Goal: Task Accomplishment & Management: Complete application form

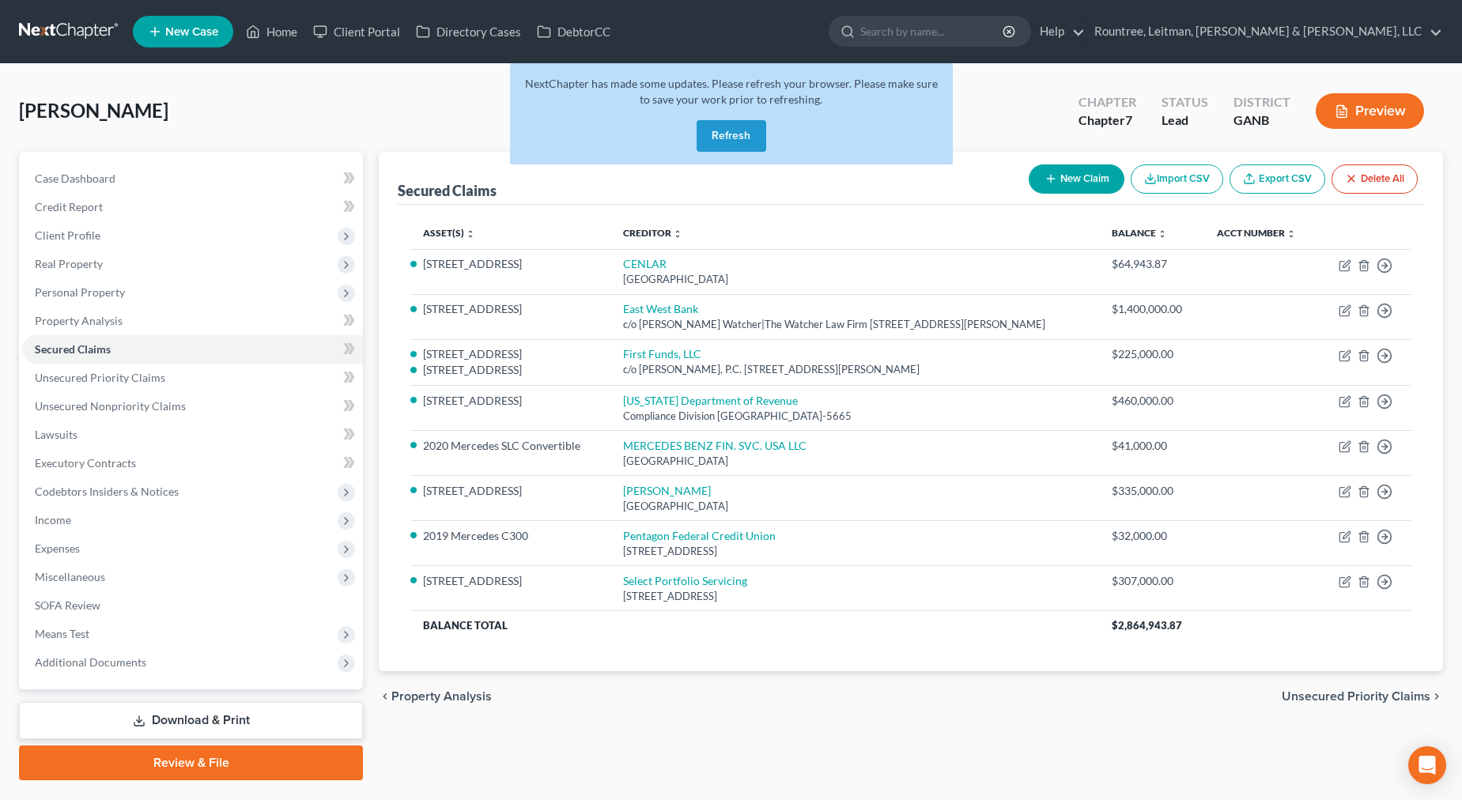
click at [70, 25] on link at bounding box center [69, 31] width 101 height 28
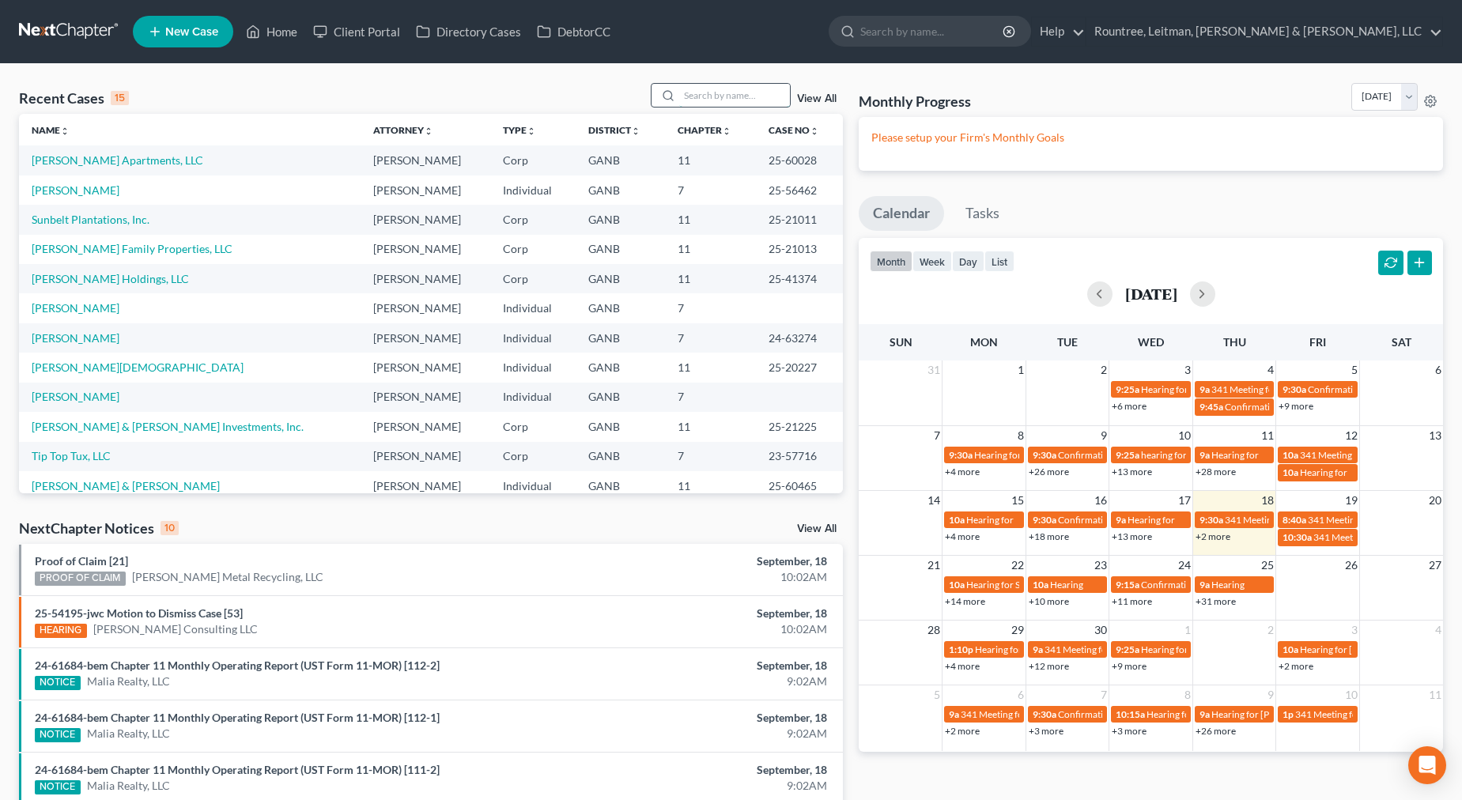
click at [685, 99] on input "search" at bounding box center [734, 95] width 111 height 23
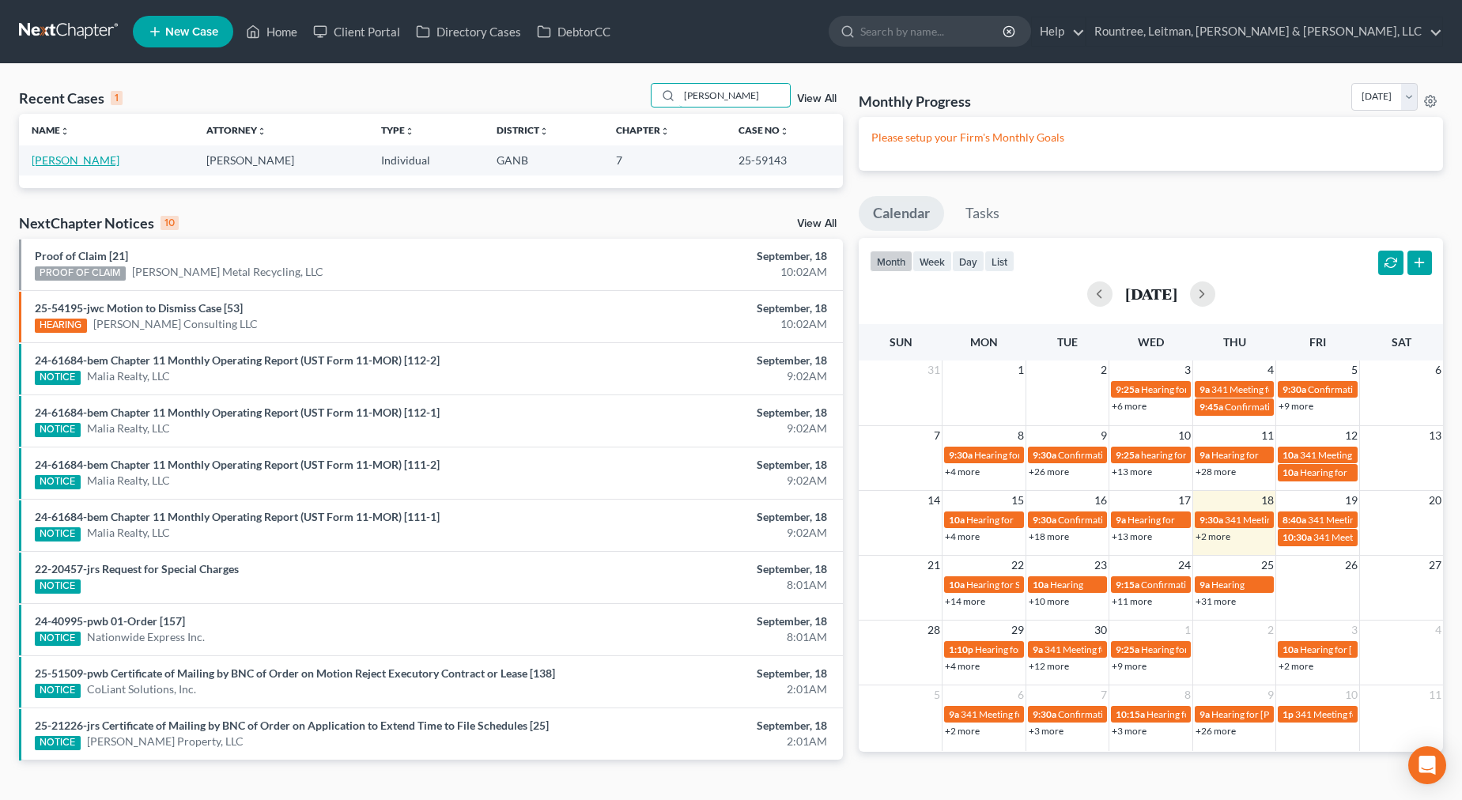
type input "[PERSON_NAME]"
click at [74, 160] on link "[PERSON_NAME]" at bounding box center [76, 159] width 88 height 13
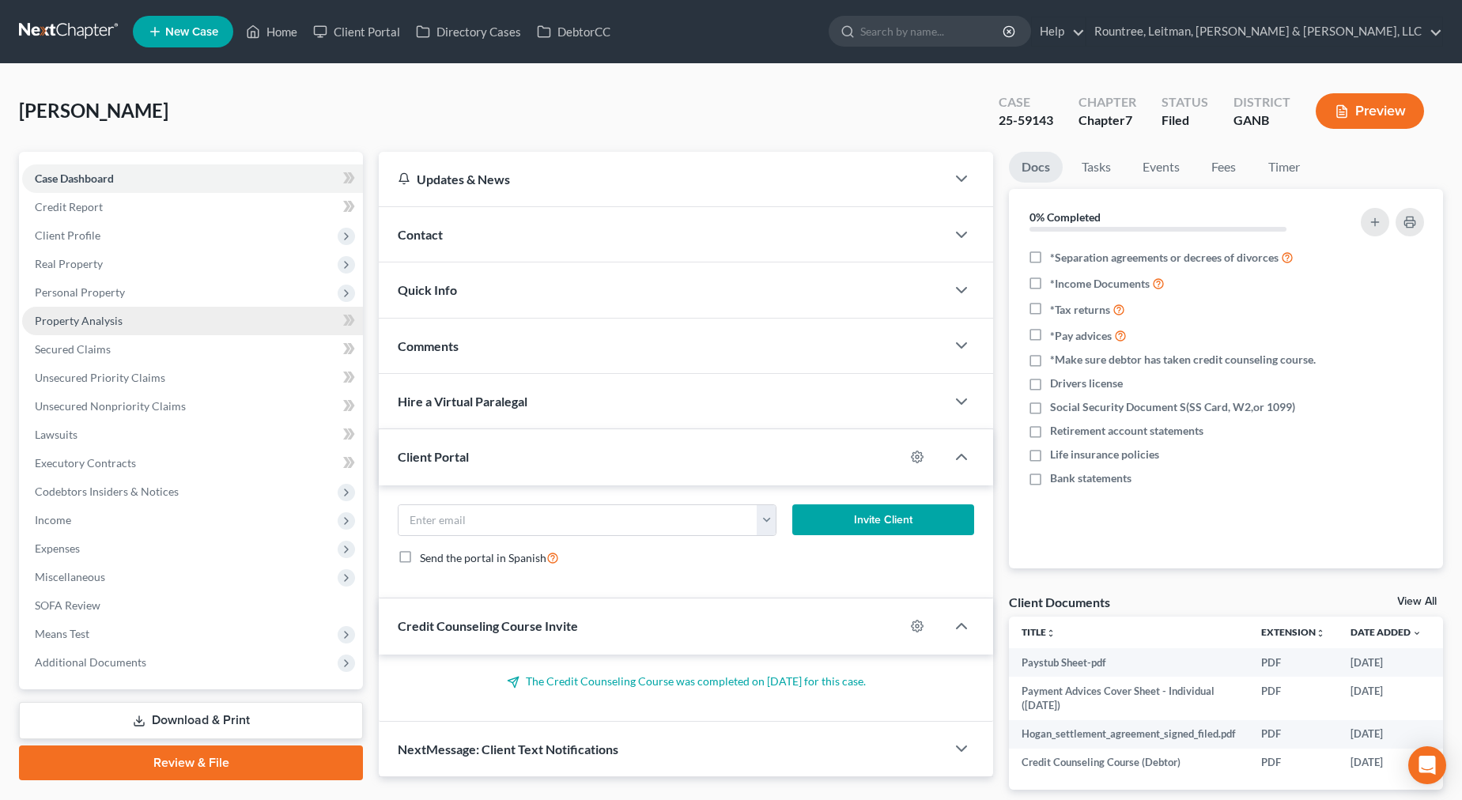
click at [94, 330] on link "Property Analysis" at bounding box center [192, 321] width 341 height 28
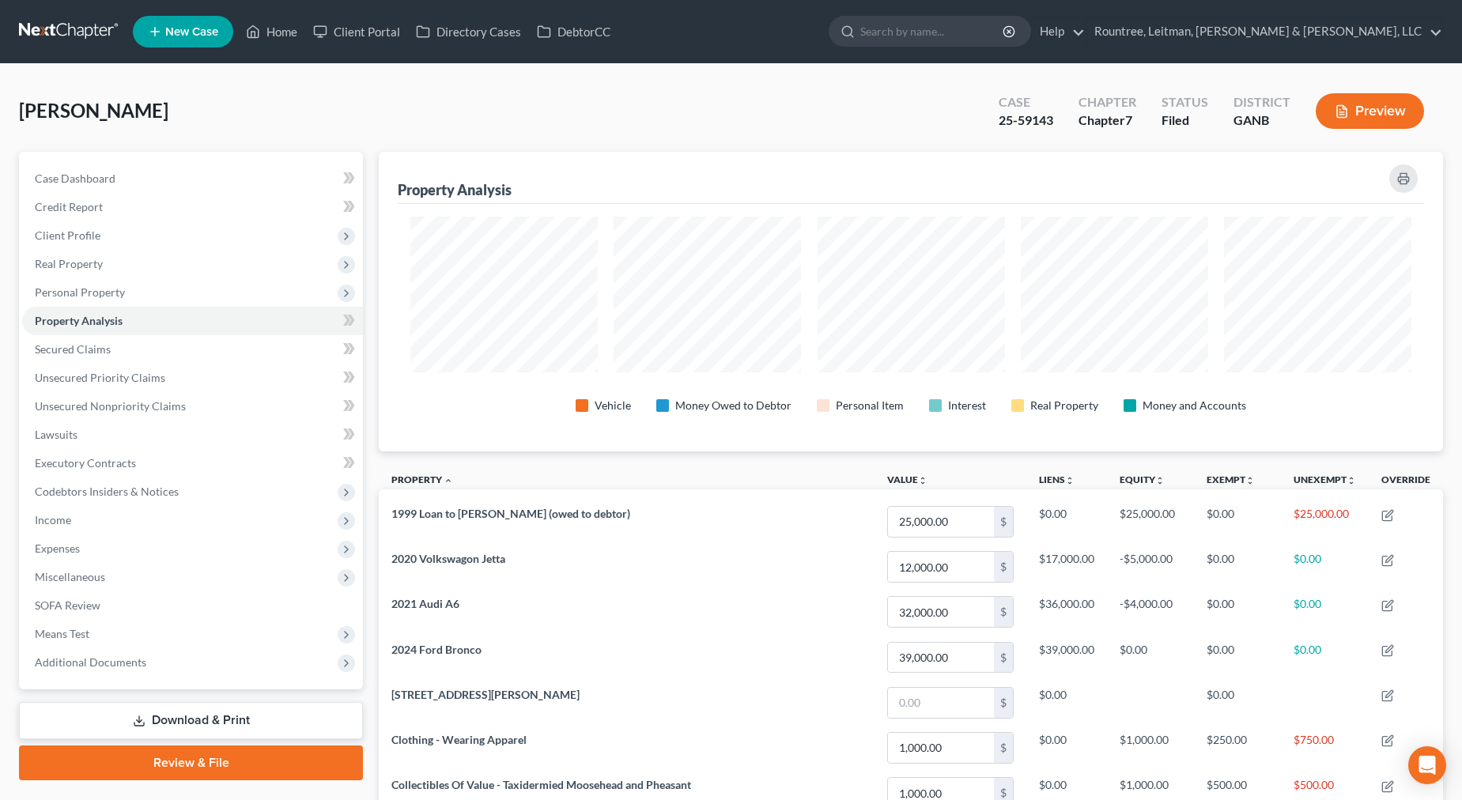
click at [78, 28] on link at bounding box center [69, 31] width 101 height 28
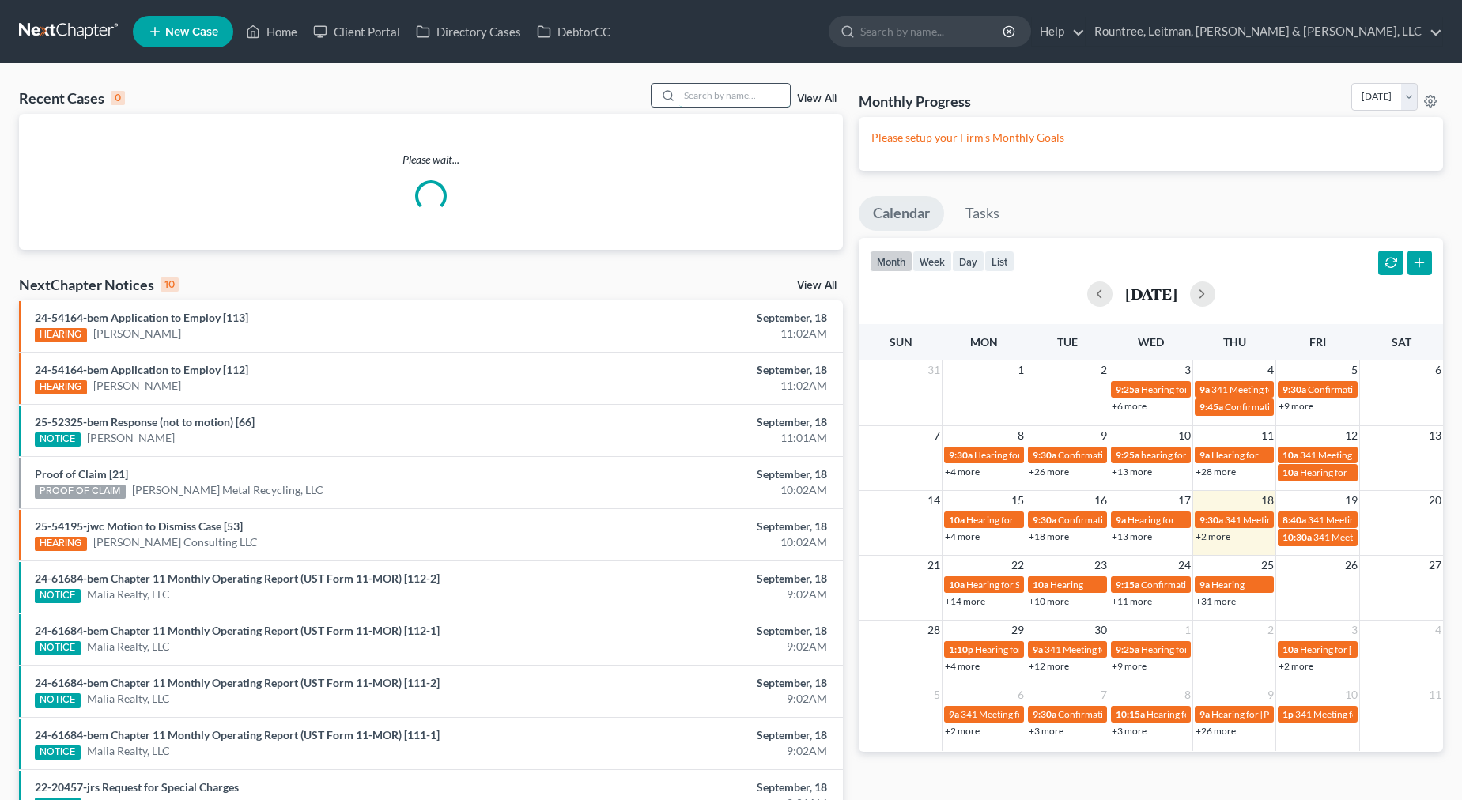
click at [700, 104] on input "search" at bounding box center [734, 95] width 111 height 23
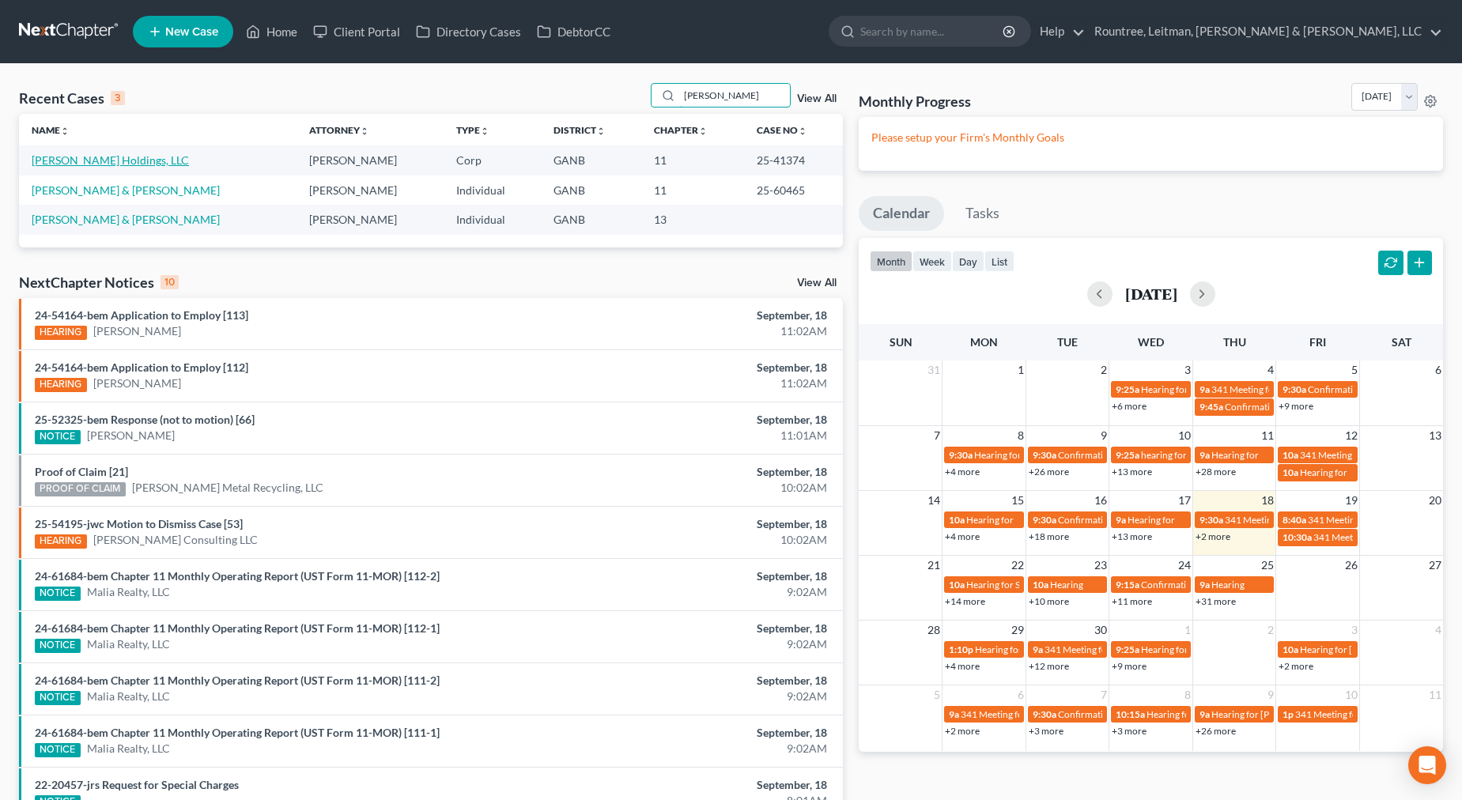
type input "[PERSON_NAME]"
click at [79, 160] on link "[PERSON_NAME] Holdings, LLC" at bounding box center [110, 159] width 157 height 13
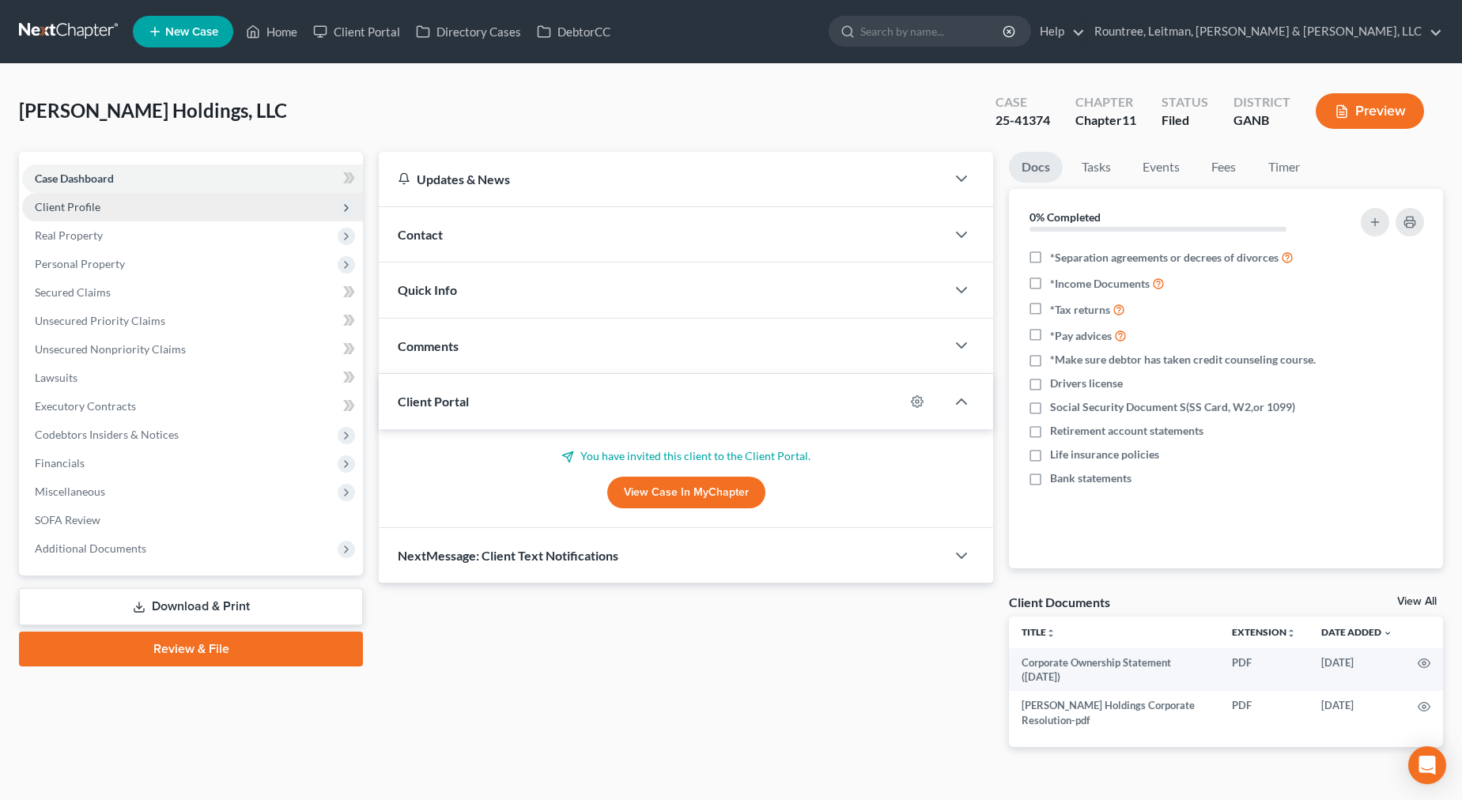
click at [64, 212] on span "Client Profile" at bounding box center [68, 206] width 66 height 13
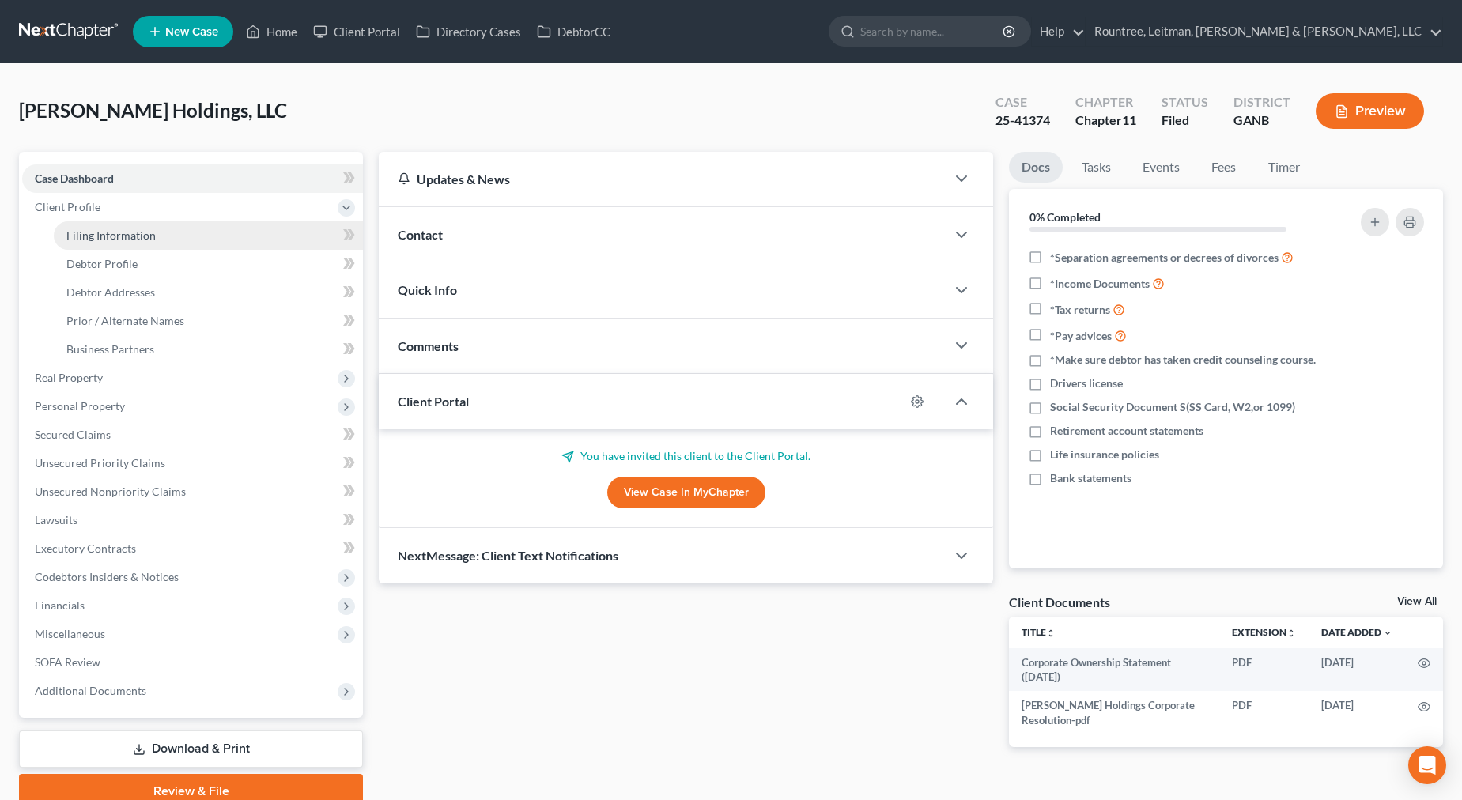
click at [102, 236] on span "Filing Information" at bounding box center [110, 234] width 89 height 13
select select "3"
select select "1"
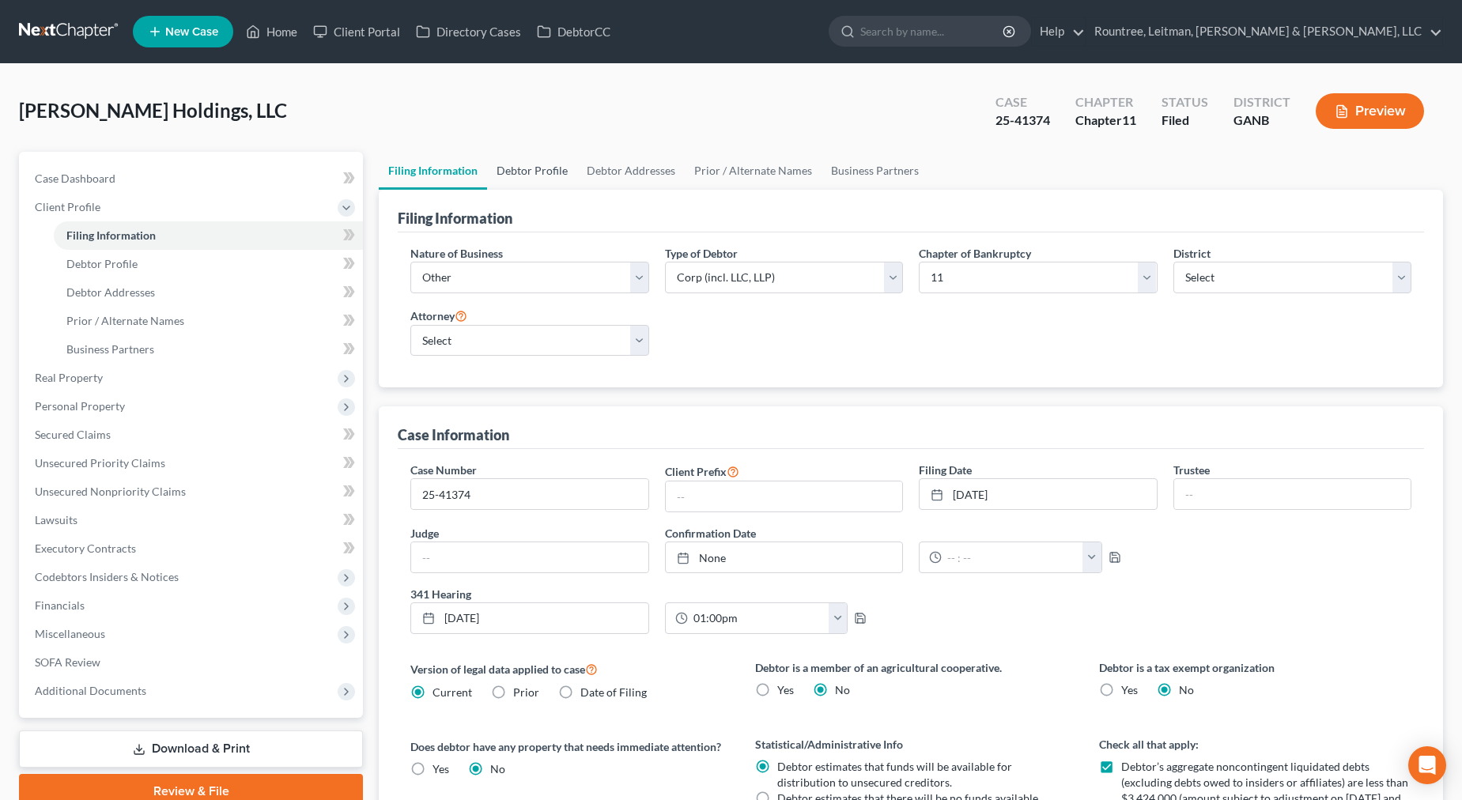
click at [545, 165] on link "Debtor Profile" at bounding box center [532, 171] width 90 height 38
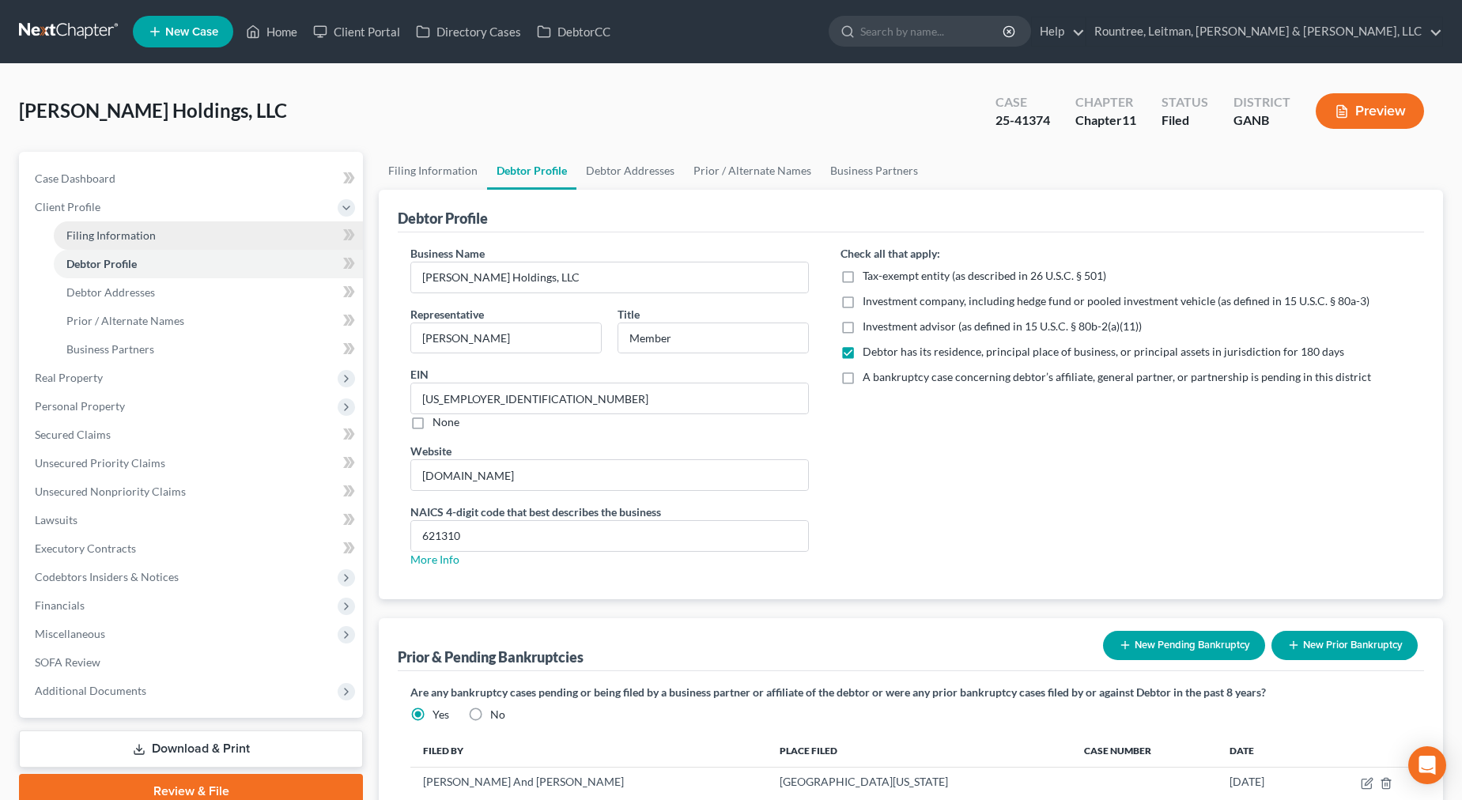
click at [148, 234] on span "Filing Information" at bounding box center [110, 234] width 89 height 13
select select "3"
select select "1"
select select "19"
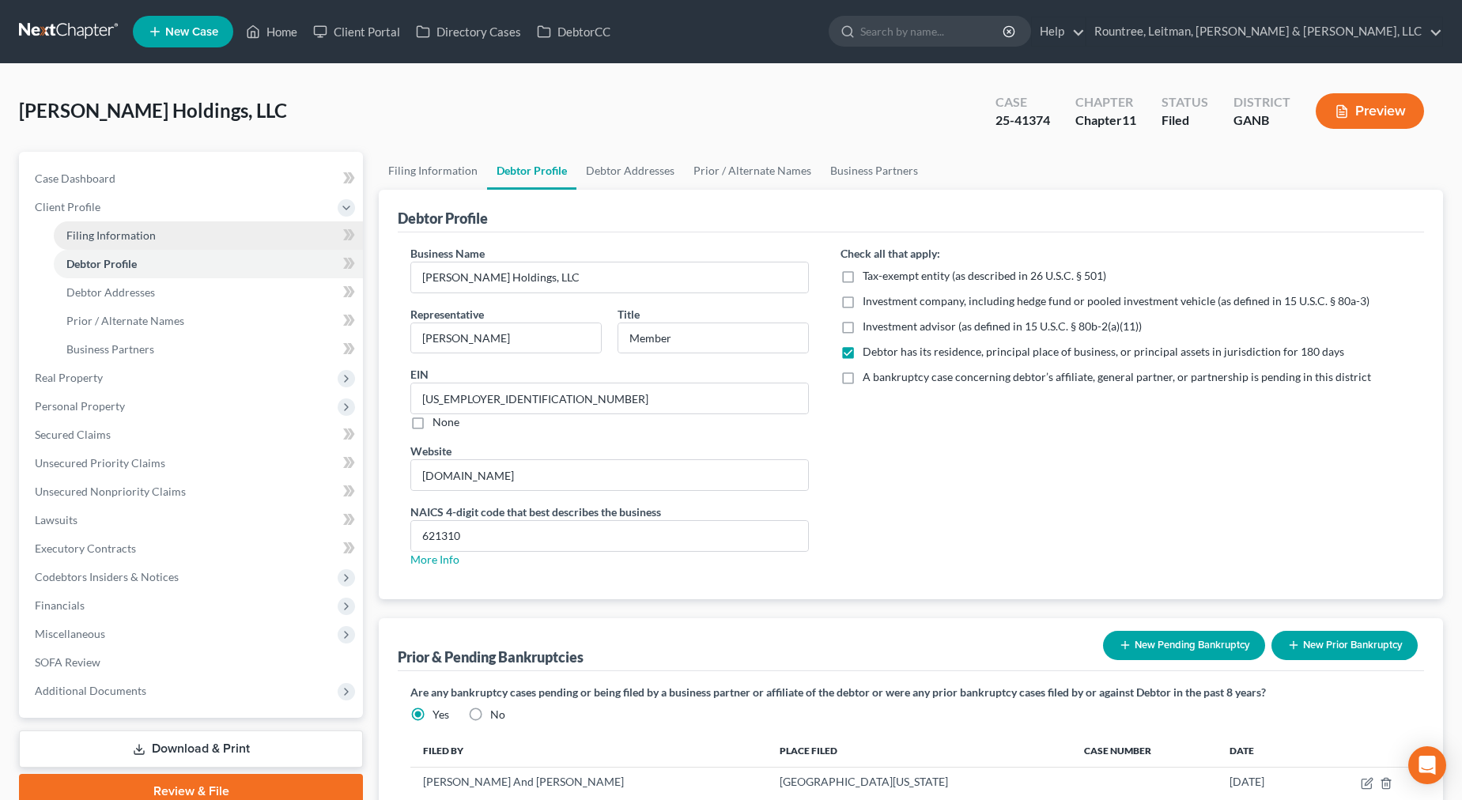
select select "0"
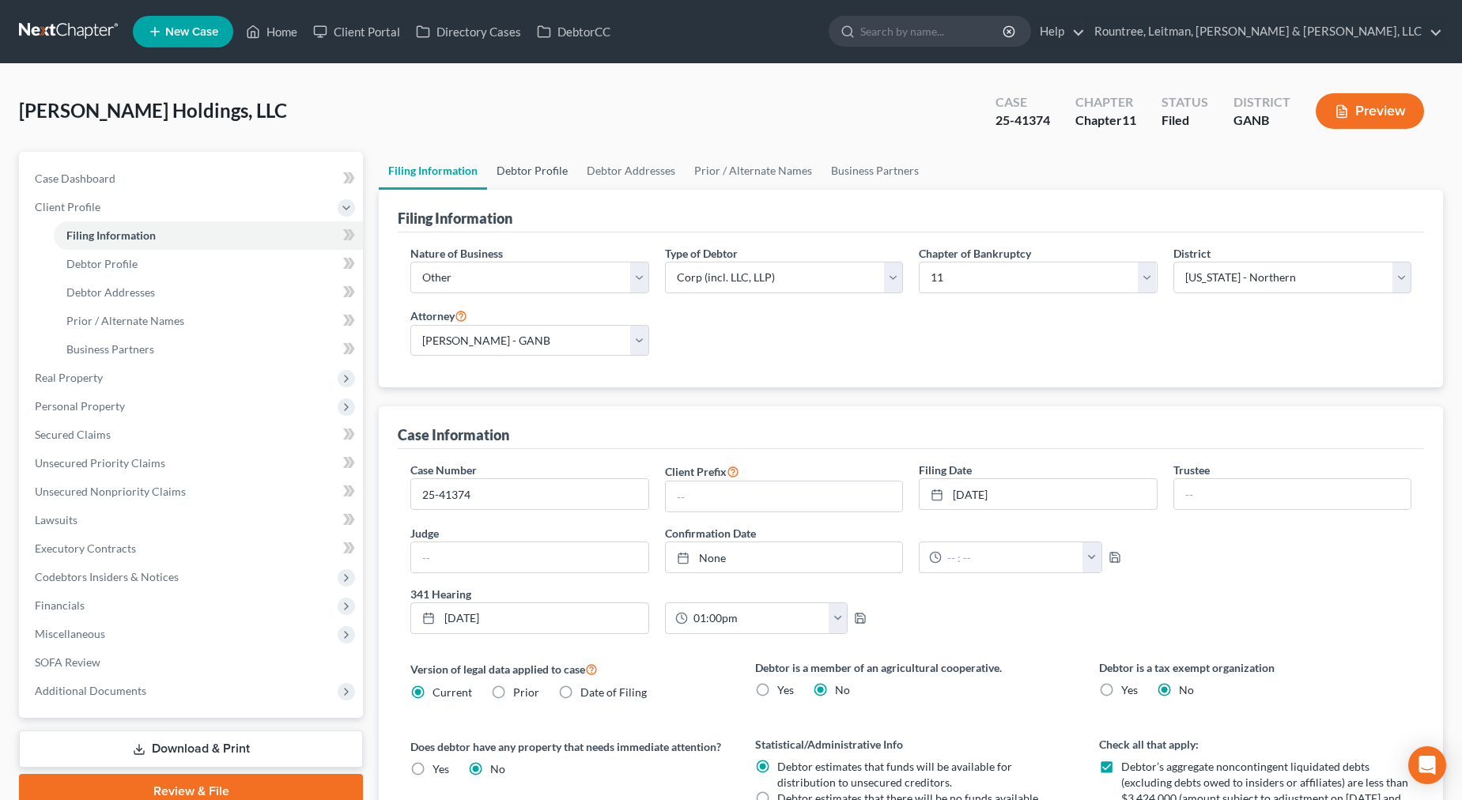
click at [531, 171] on link "Debtor Profile" at bounding box center [532, 171] width 90 height 38
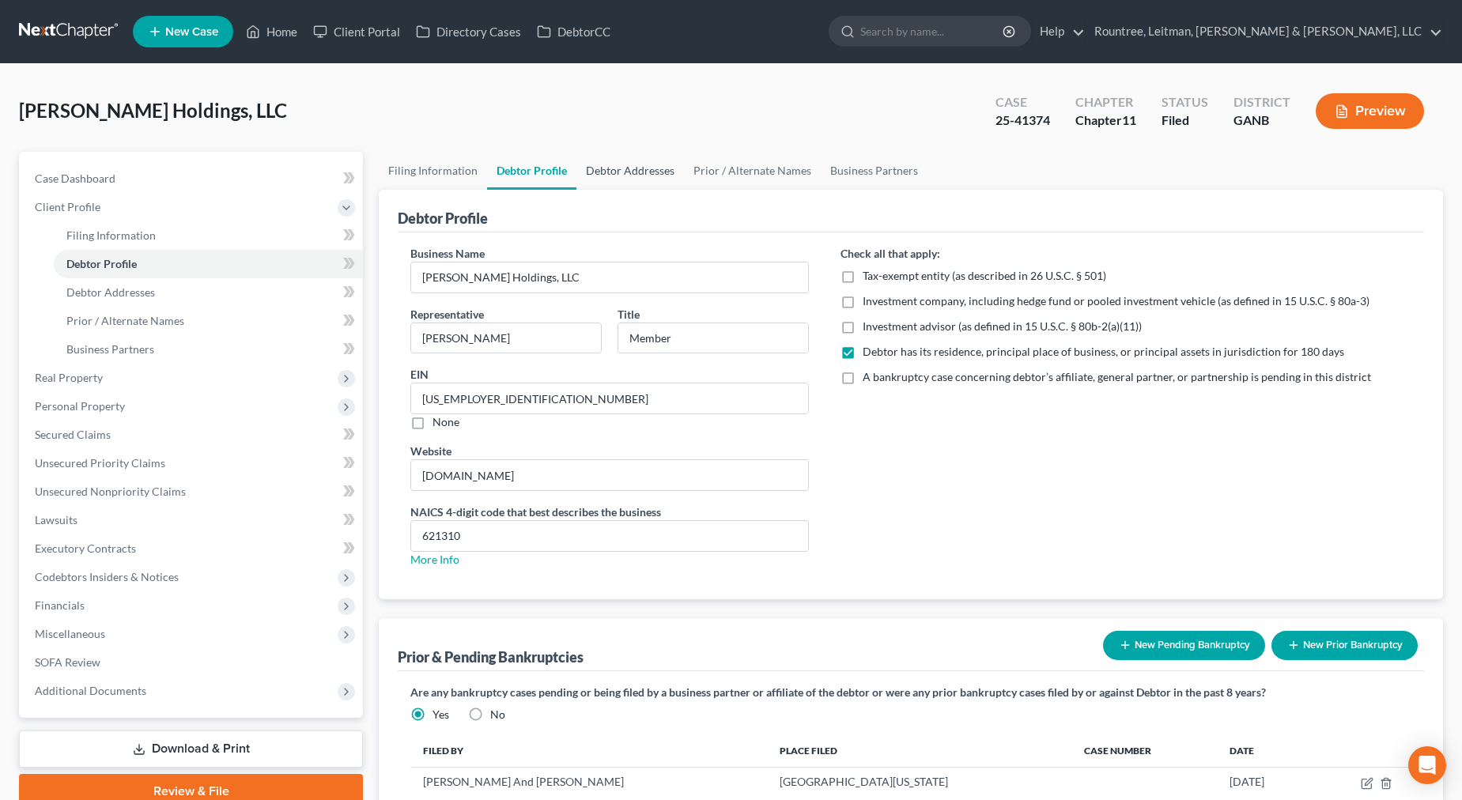
click at [617, 175] on link "Debtor Addresses" at bounding box center [630, 171] width 108 height 38
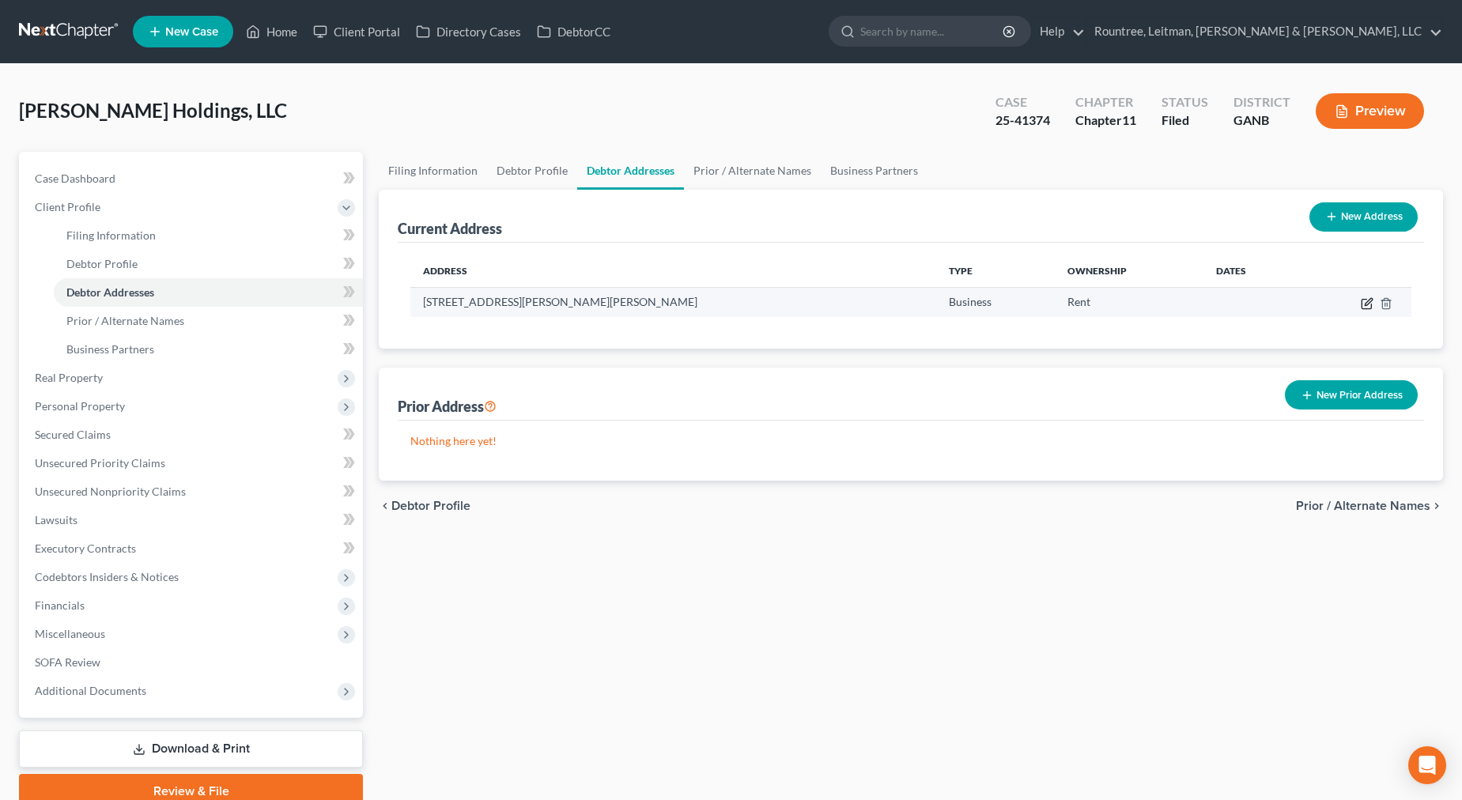
click at [1368, 307] on icon "button" at bounding box center [1367, 303] width 13 height 13
select select "10"
select select "0"
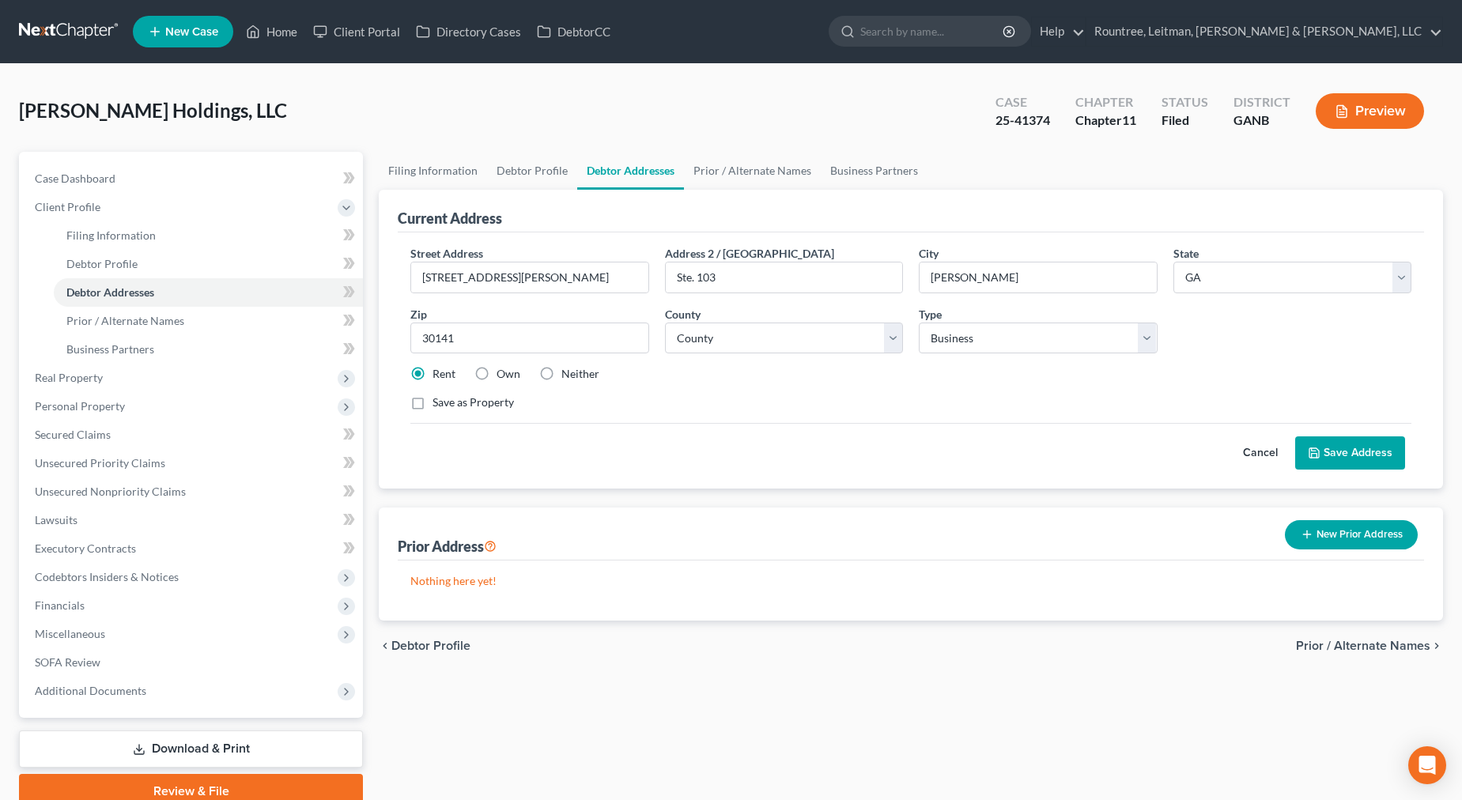
click at [1258, 459] on button "Cancel" at bounding box center [1260, 453] width 70 height 32
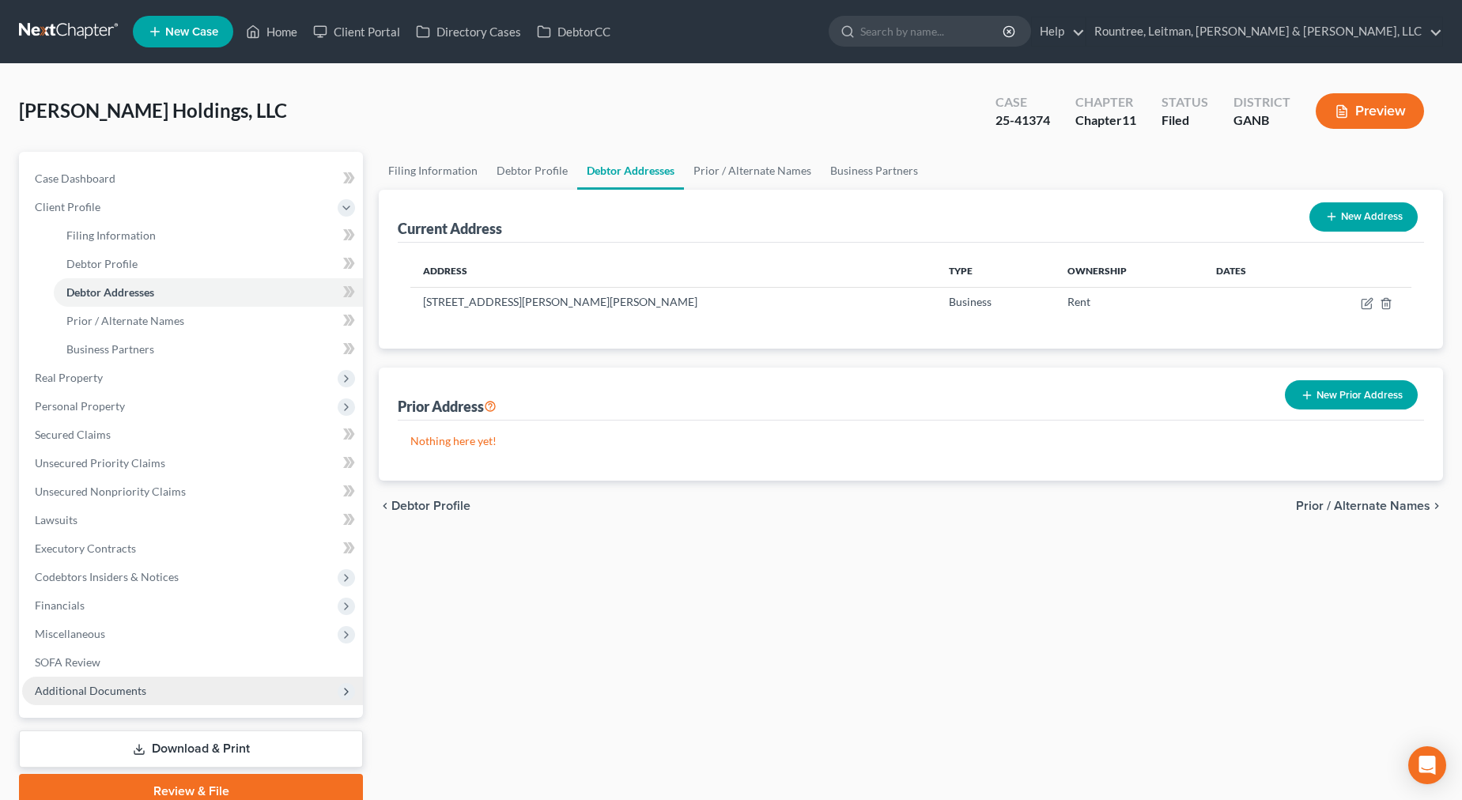
click at [110, 696] on span "Additional Documents" at bounding box center [90, 690] width 111 height 13
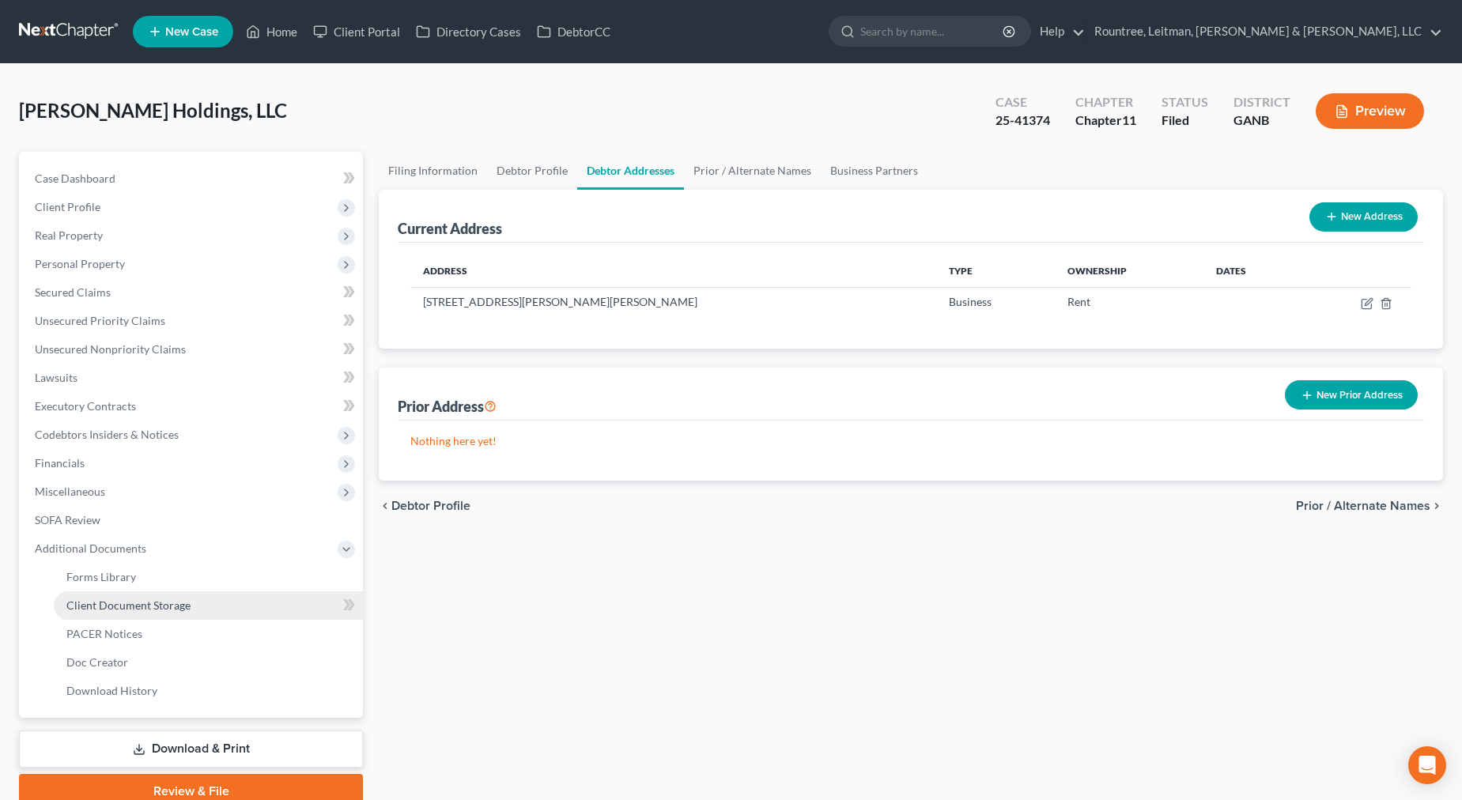
click at [111, 614] on link "Client Document Storage" at bounding box center [208, 605] width 309 height 28
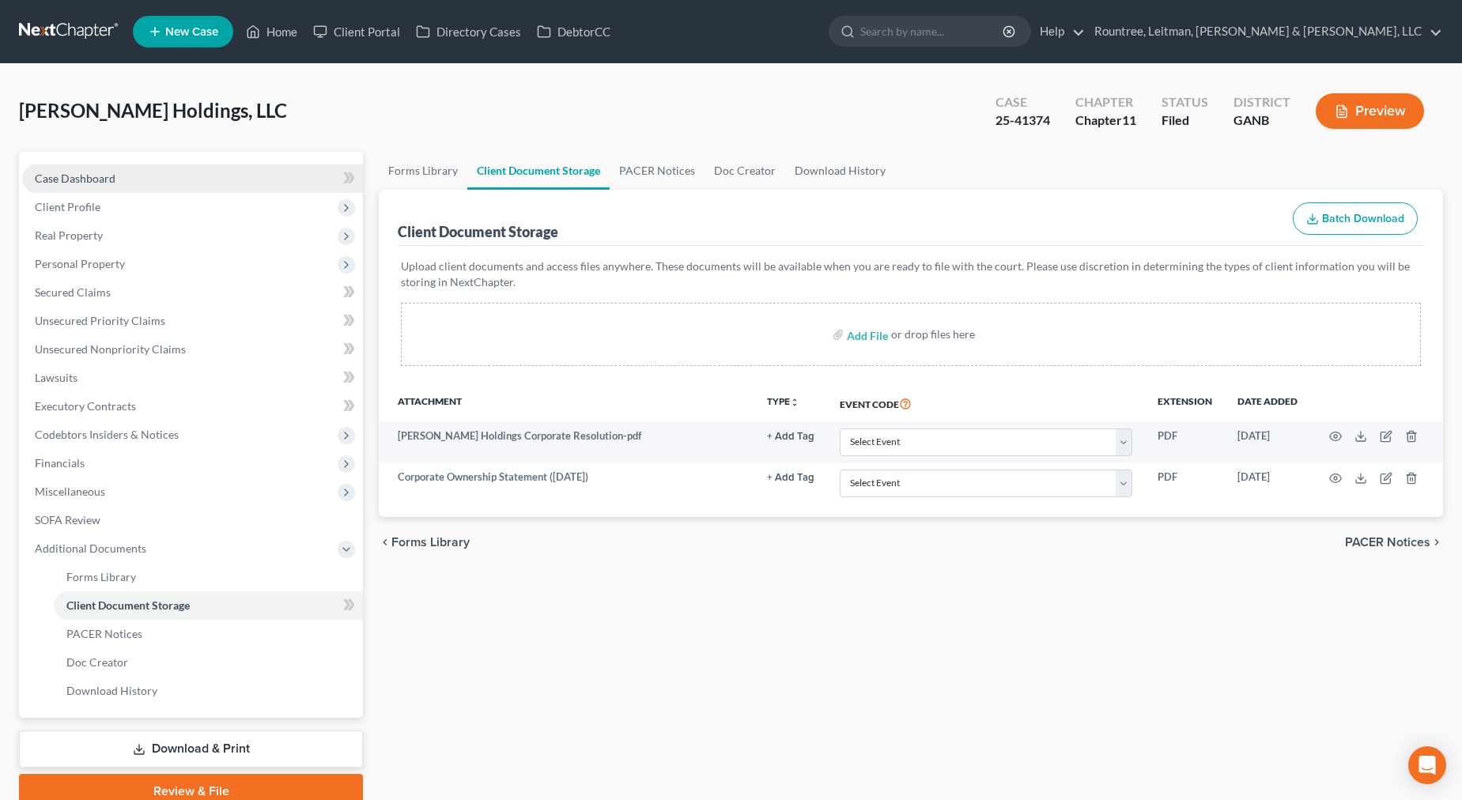
click at [101, 169] on link "Case Dashboard" at bounding box center [192, 178] width 341 height 28
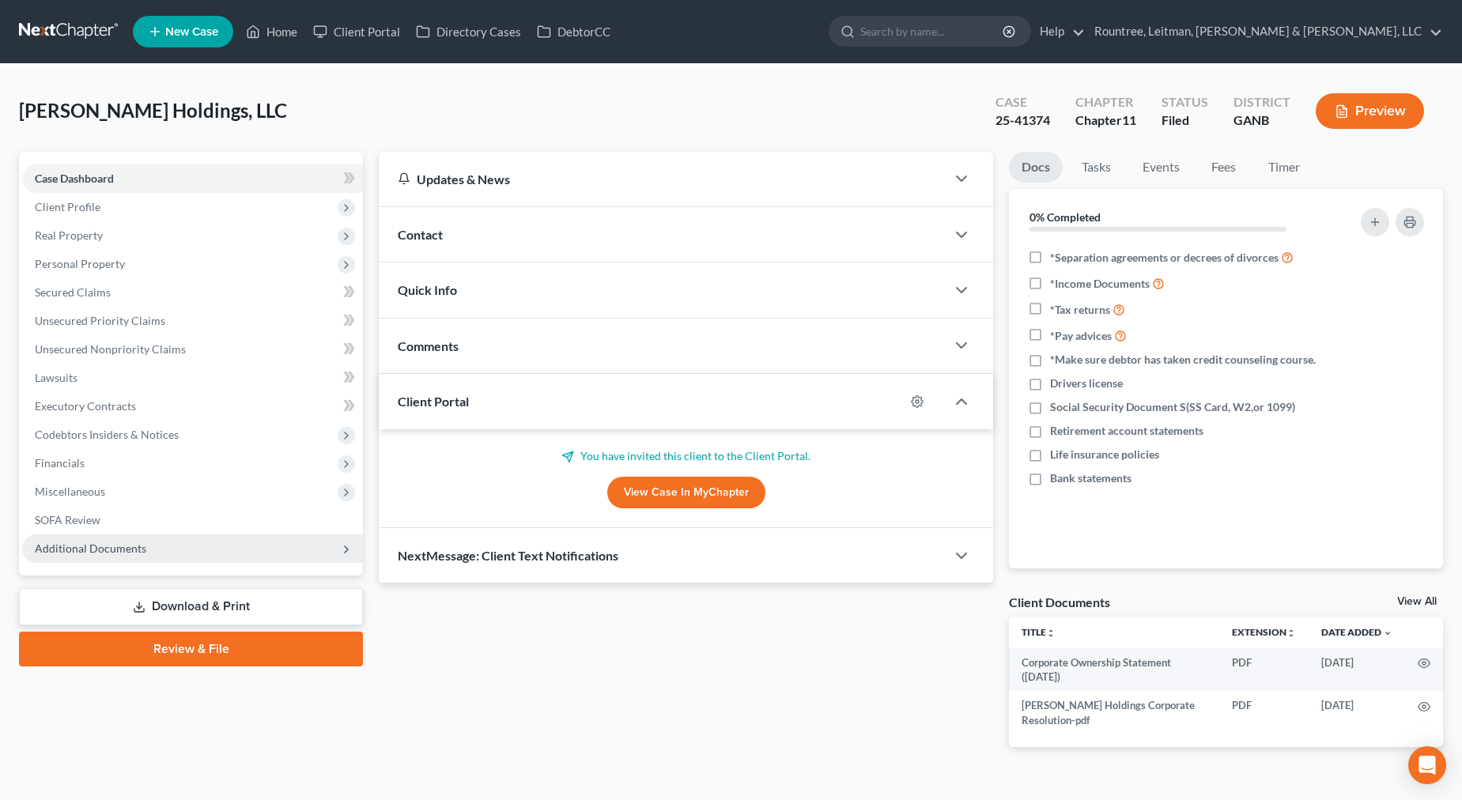
click at [132, 535] on span "Additional Documents" at bounding box center [192, 548] width 341 height 28
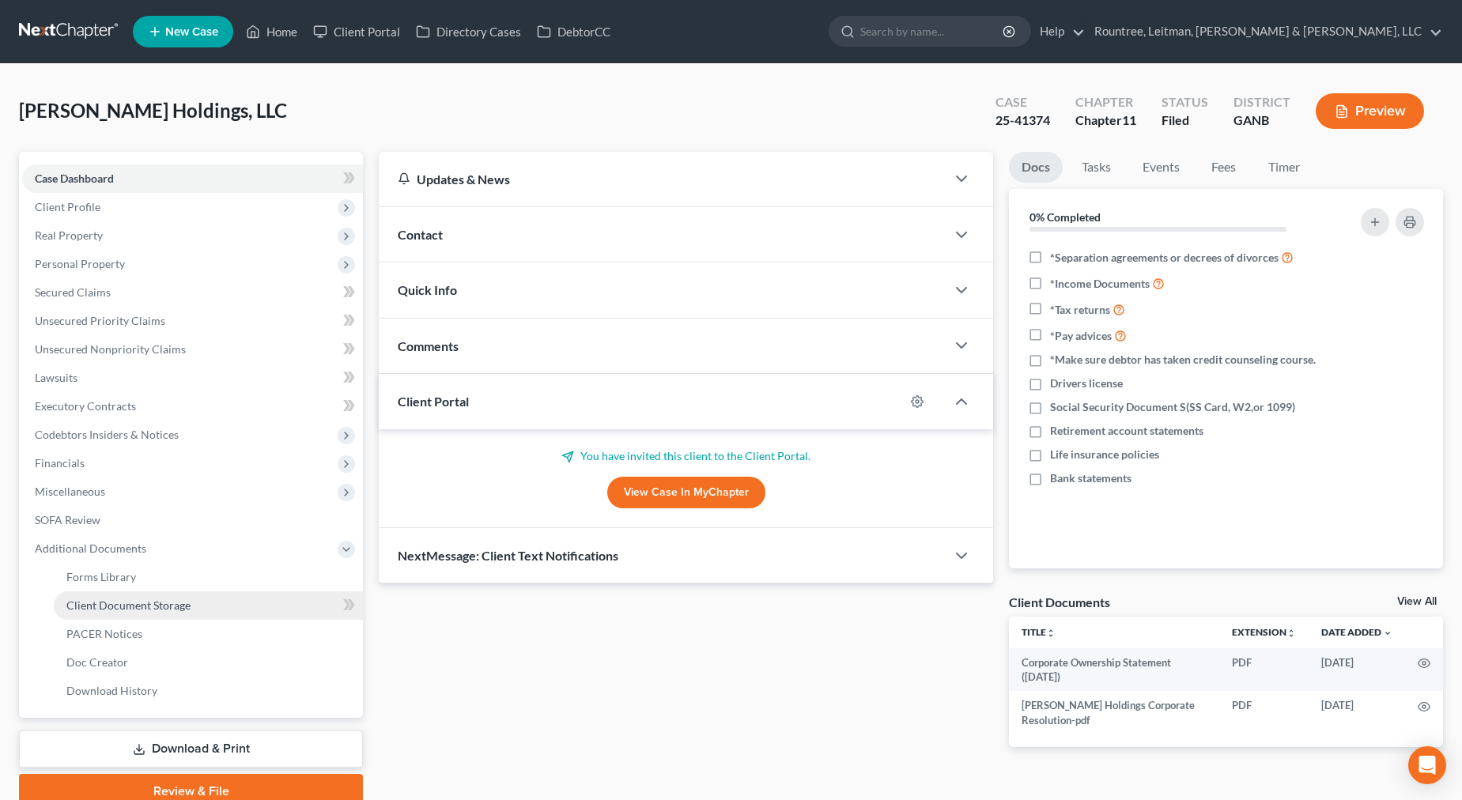
click at [122, 605] on span "Client Document Storage" at bounding box center [128, 605] width 124 height 13
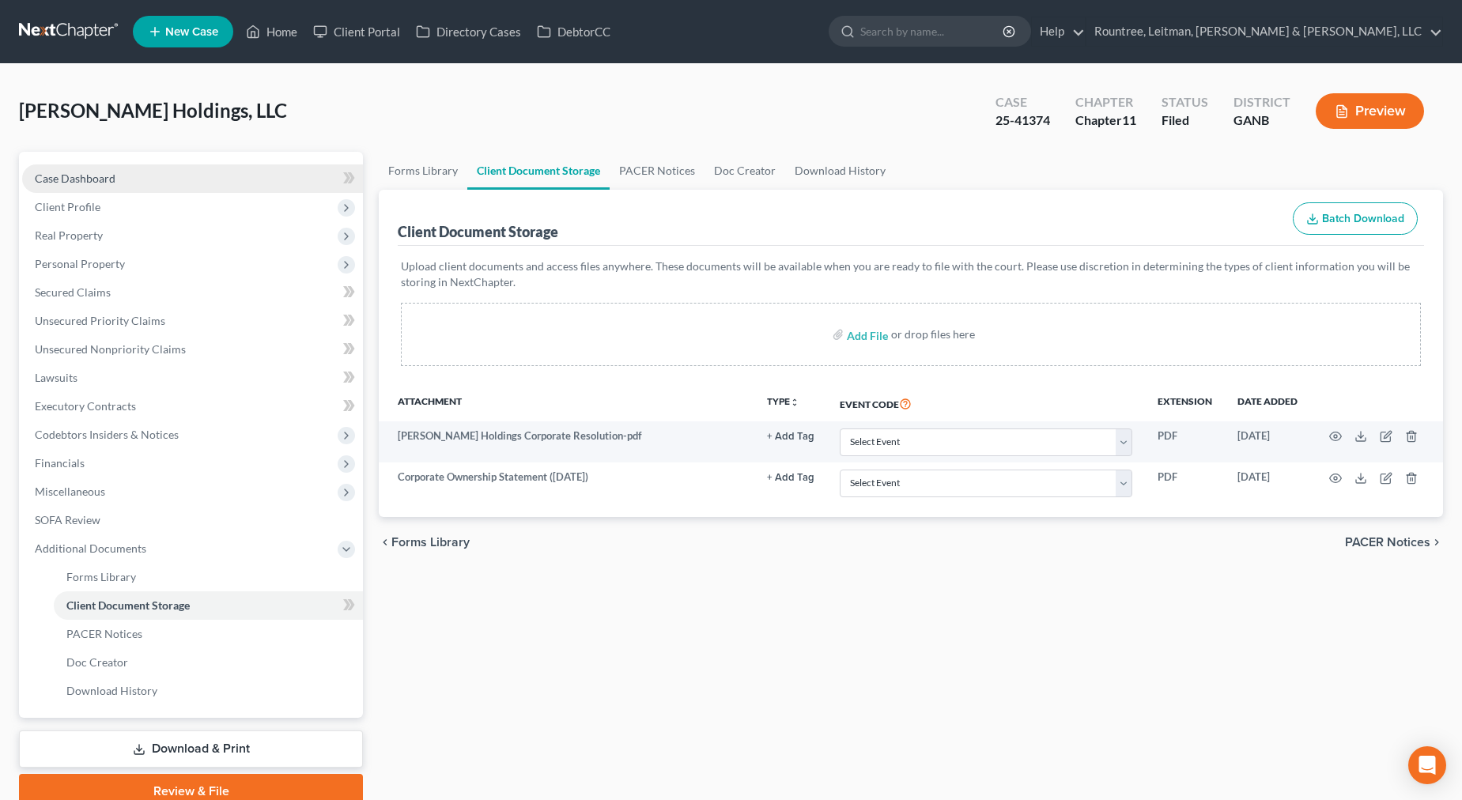
click at [87, 183] on span "Case Dashboard" at bounding box center [75, 178] width 81 height 13
